Goal: Information Seeking & Learning: Check status

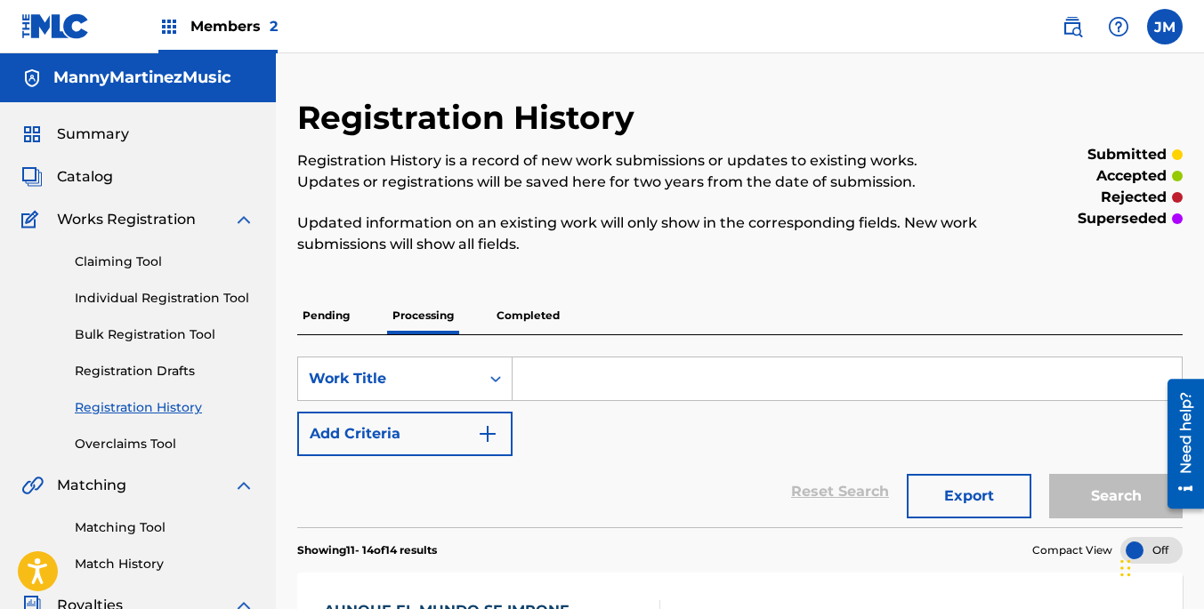
click at [143, 399] on link "Registration History" at bounding box center [165, 408] width 180 height 19
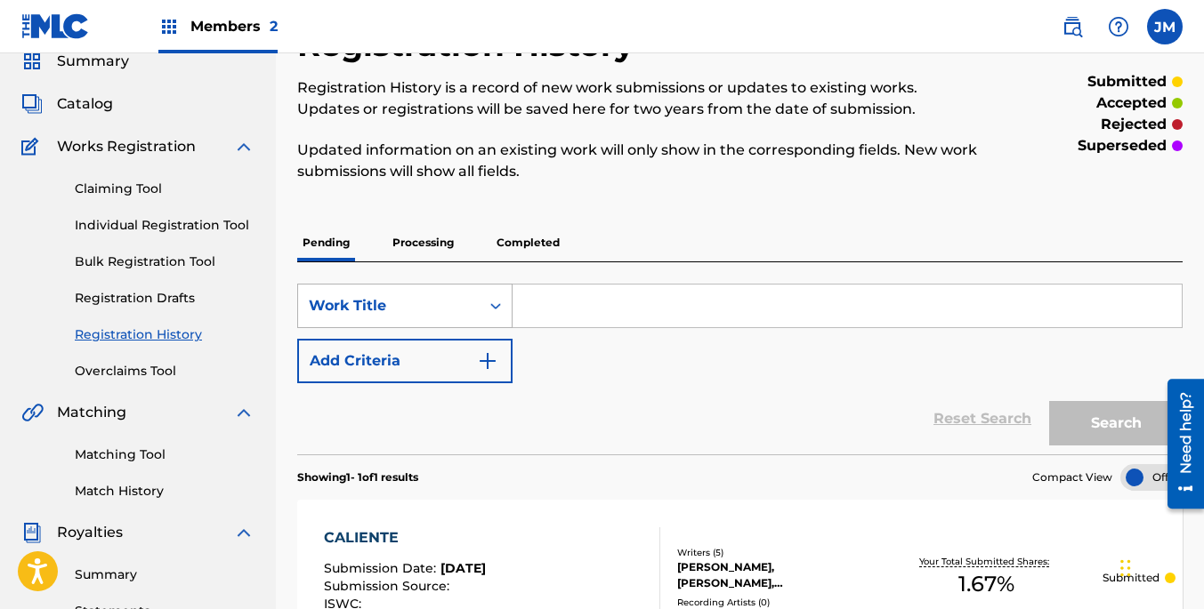
scroll to position [64, 0]
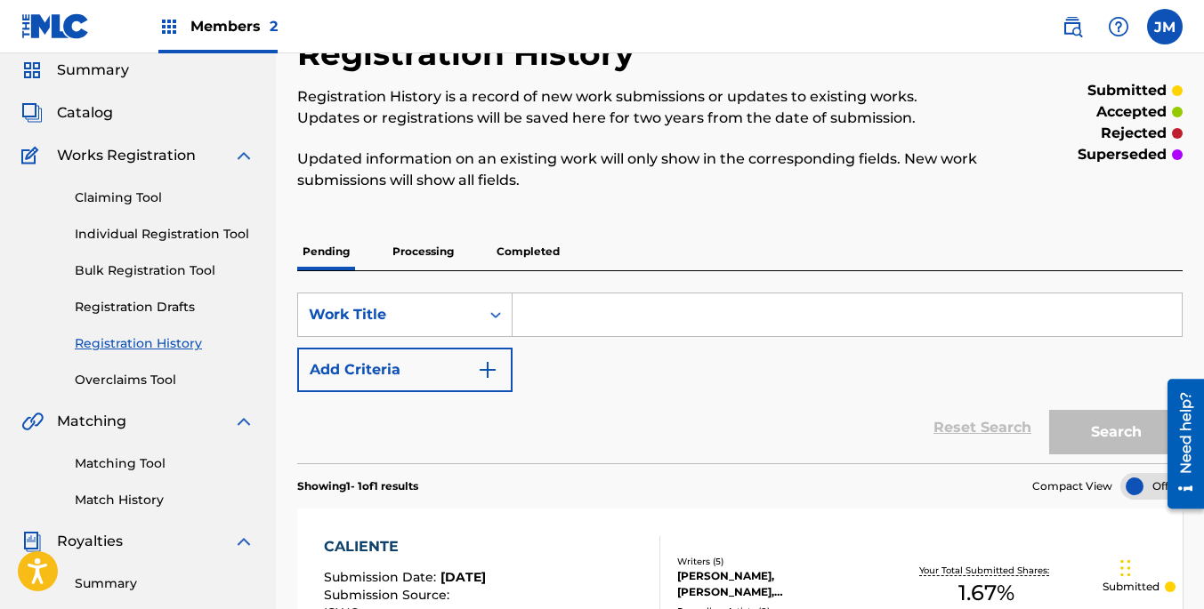
click at [419, 252] on p "Processing" at bounding box center [423, 251] width 72 height 37
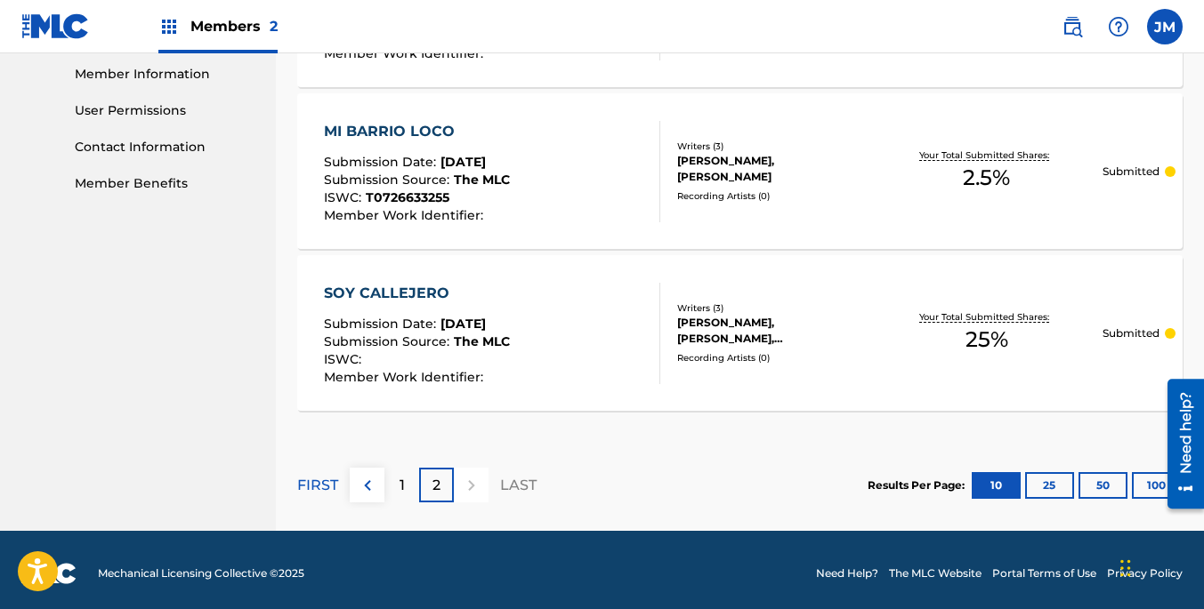
scroll to position [810, 0]
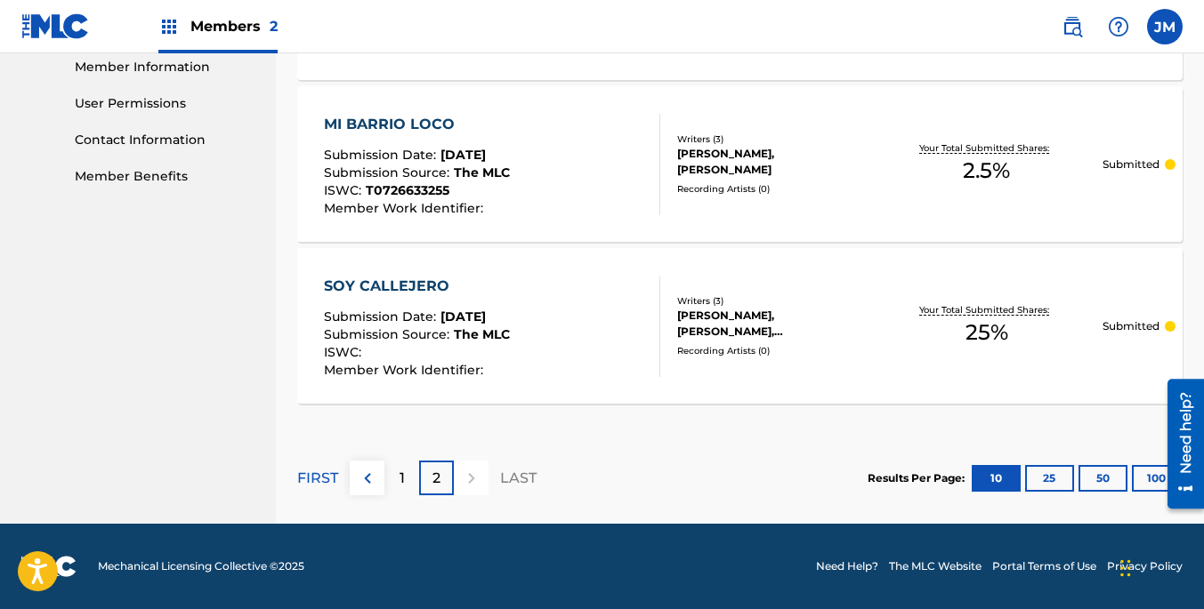
click at [401, 476] on p "1" at bounding box center [401, 478] width 5 height 21
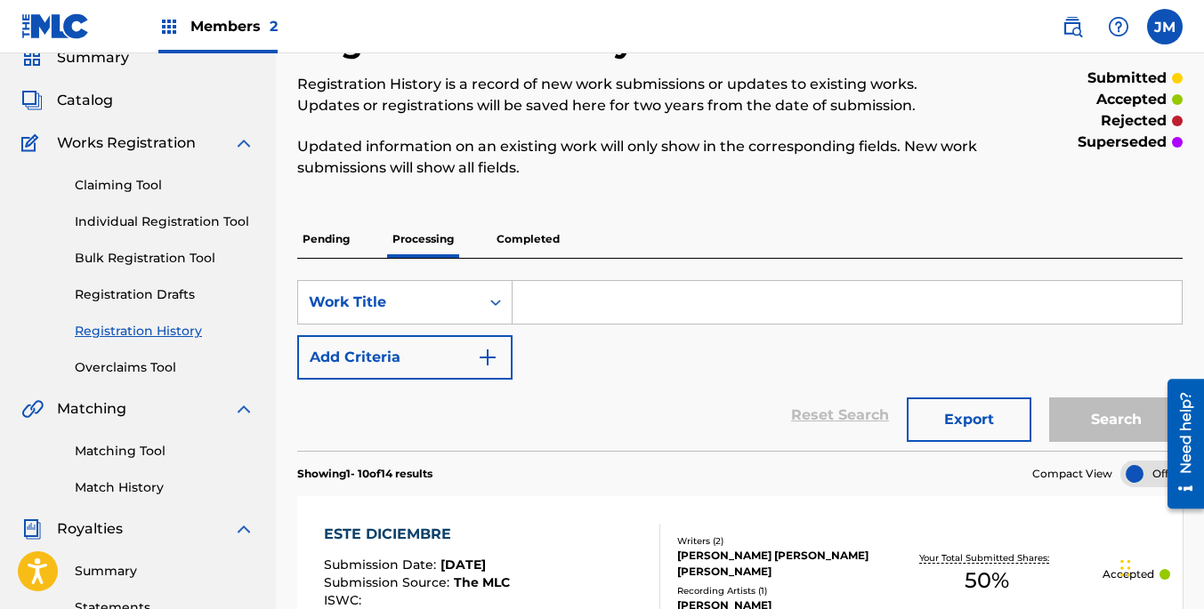
scroll to position [0, 0]
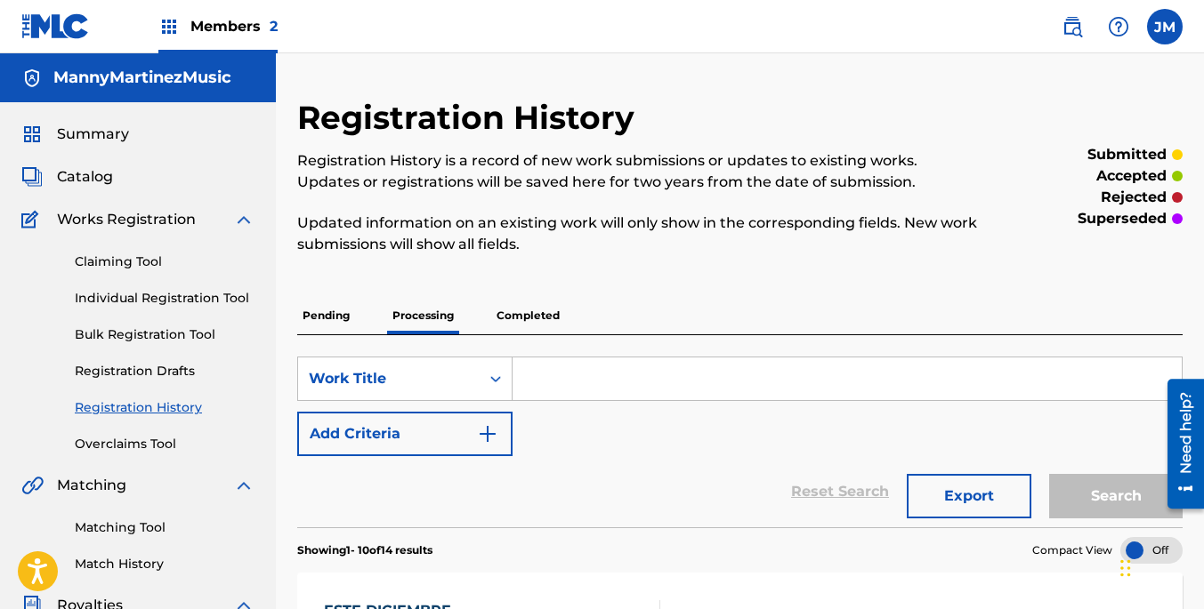
click at [321, 313] on p "Pending" at bounding box center [326, 315] width 58 height 37
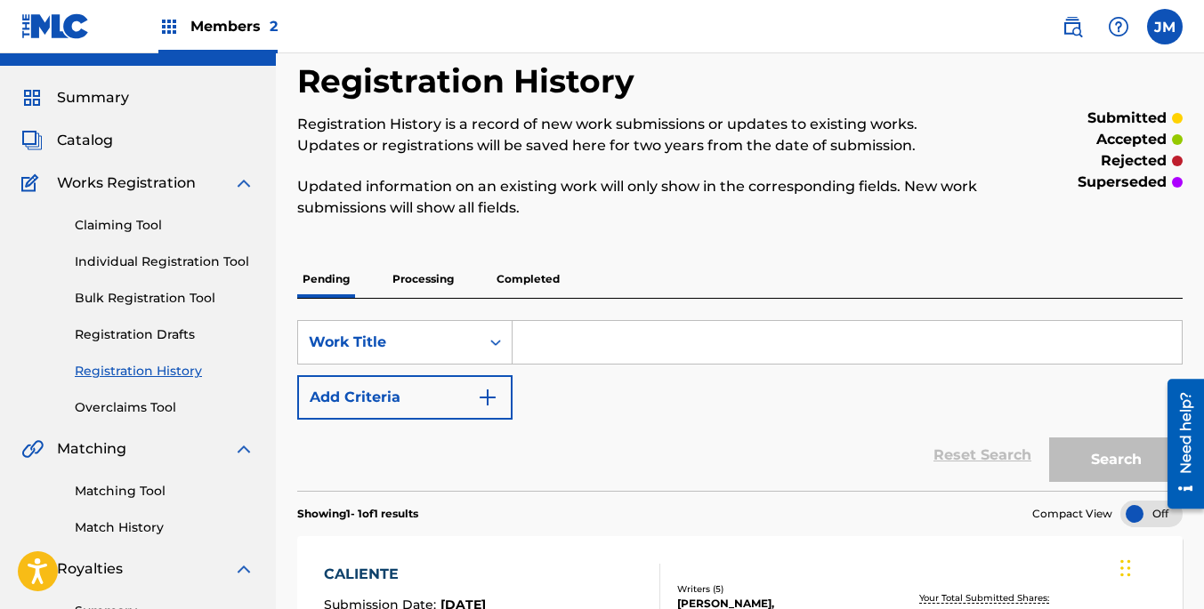
scroll to position [32, 0]
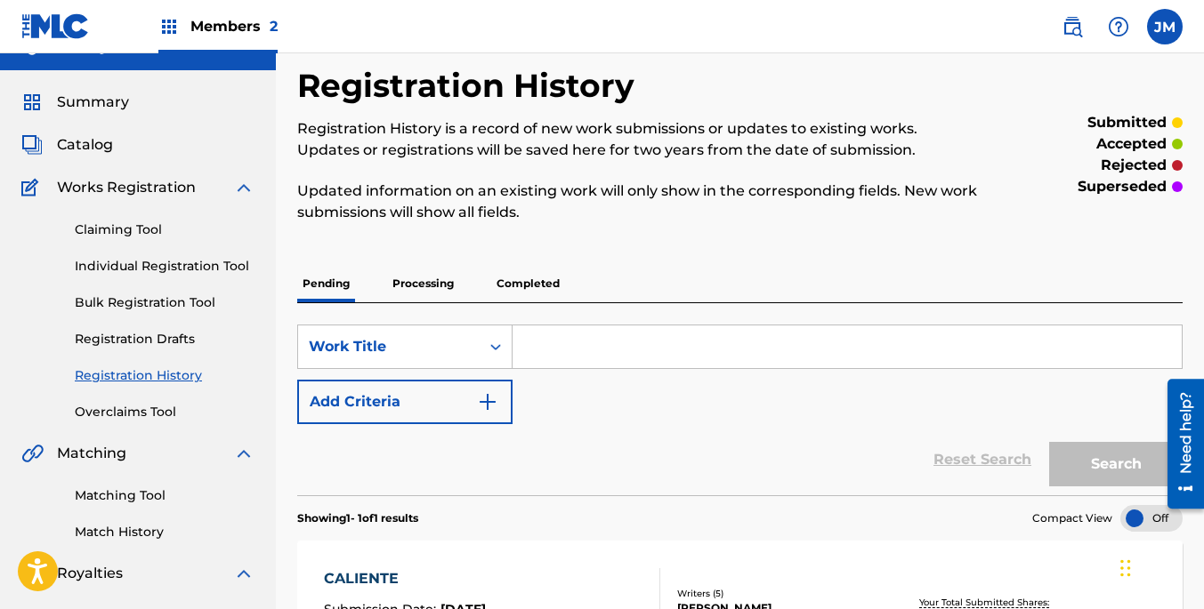
click at [535, 283] on p "Completed" at bounding box center [528, 283] width 74 height 37
